Goal: Navigation & Orientation: Find specific page/section

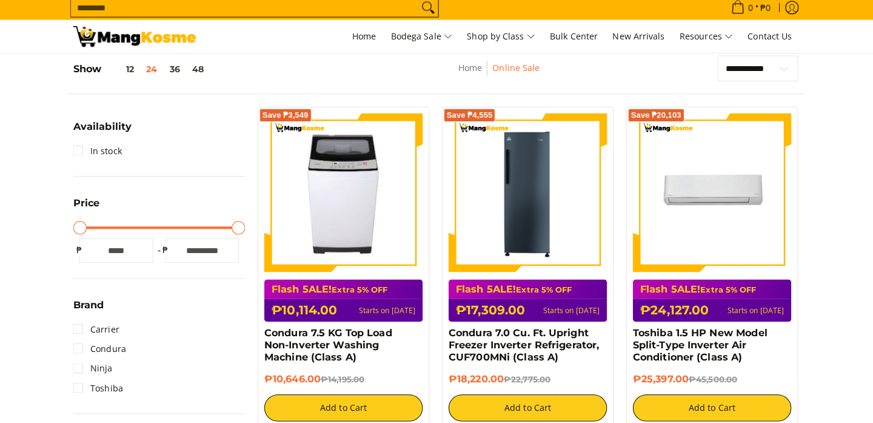
scroll to position [195, 0]
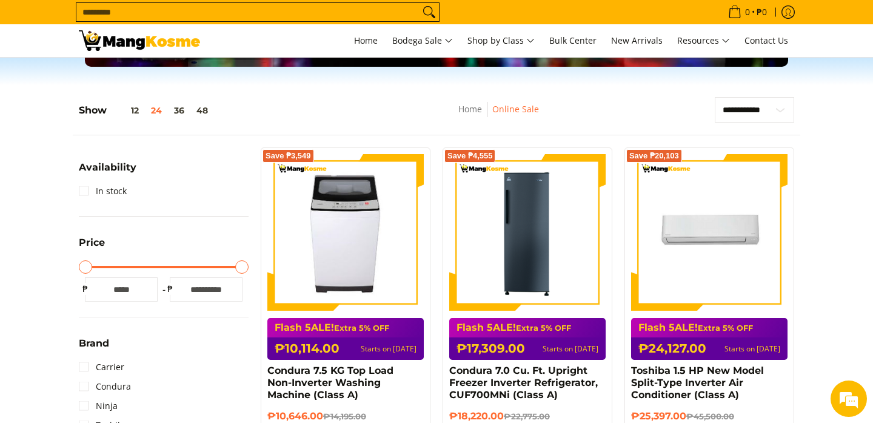
scroll to position [0, 0]
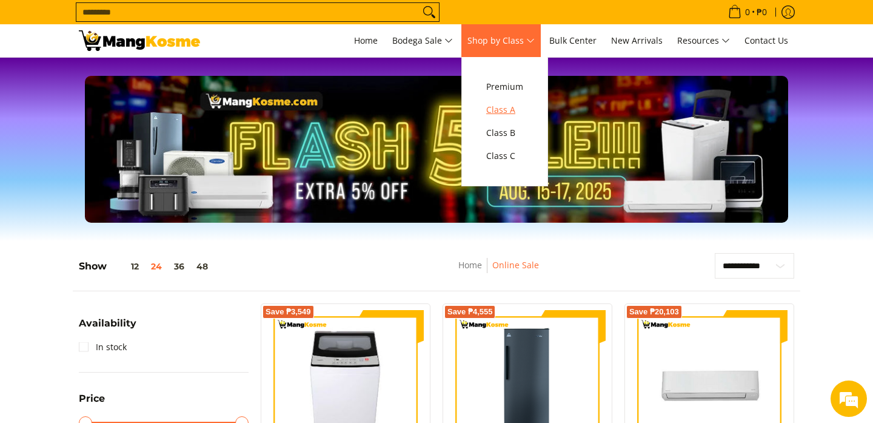
click at [515, 114] on span "Class A" at bounding box center [504, 110] width 37 height 15
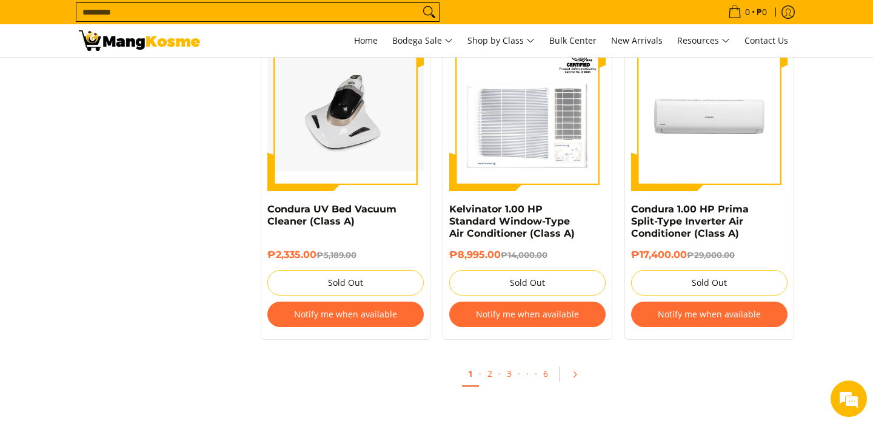
scroll to position [2543, 0]
